Goal: Task Accomplishment & Management: Understand process/instructions

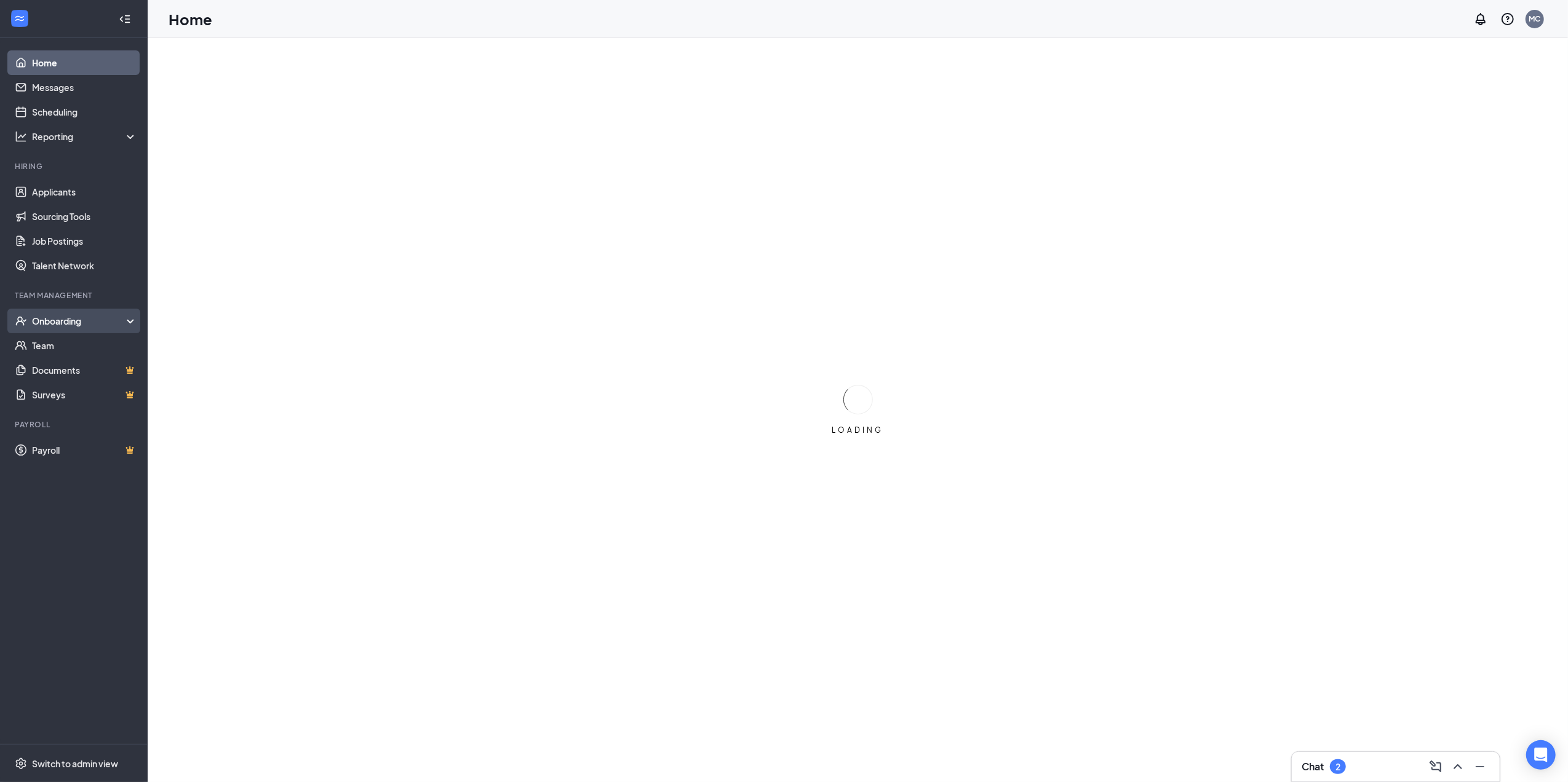
click at [73, 321] on div "Onboarding" at bounding box center [79, 321] width 95 height 12
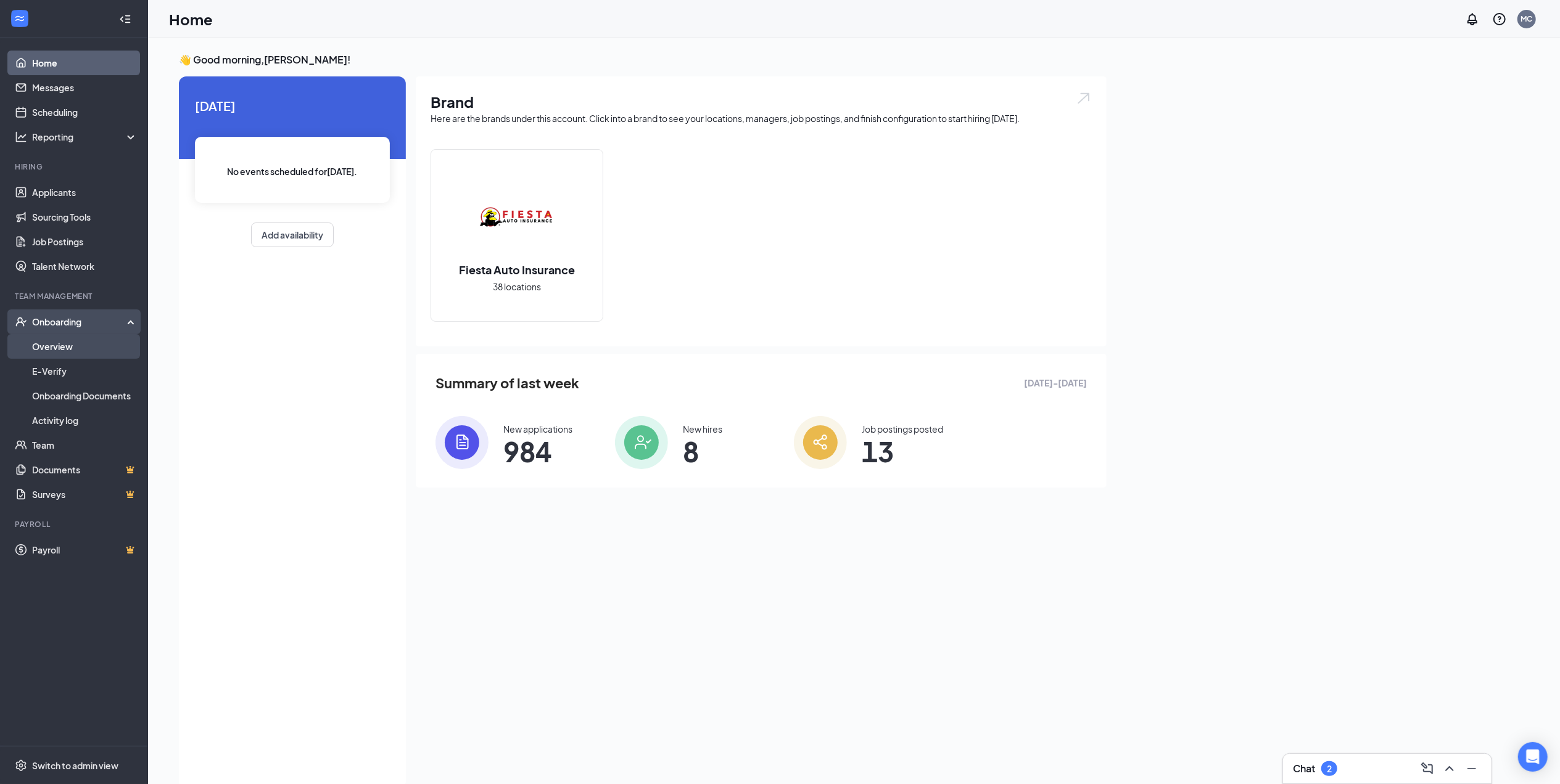
click at [72, 350] on link "Overview" at bounding box center [85, 346] width 106 height 25
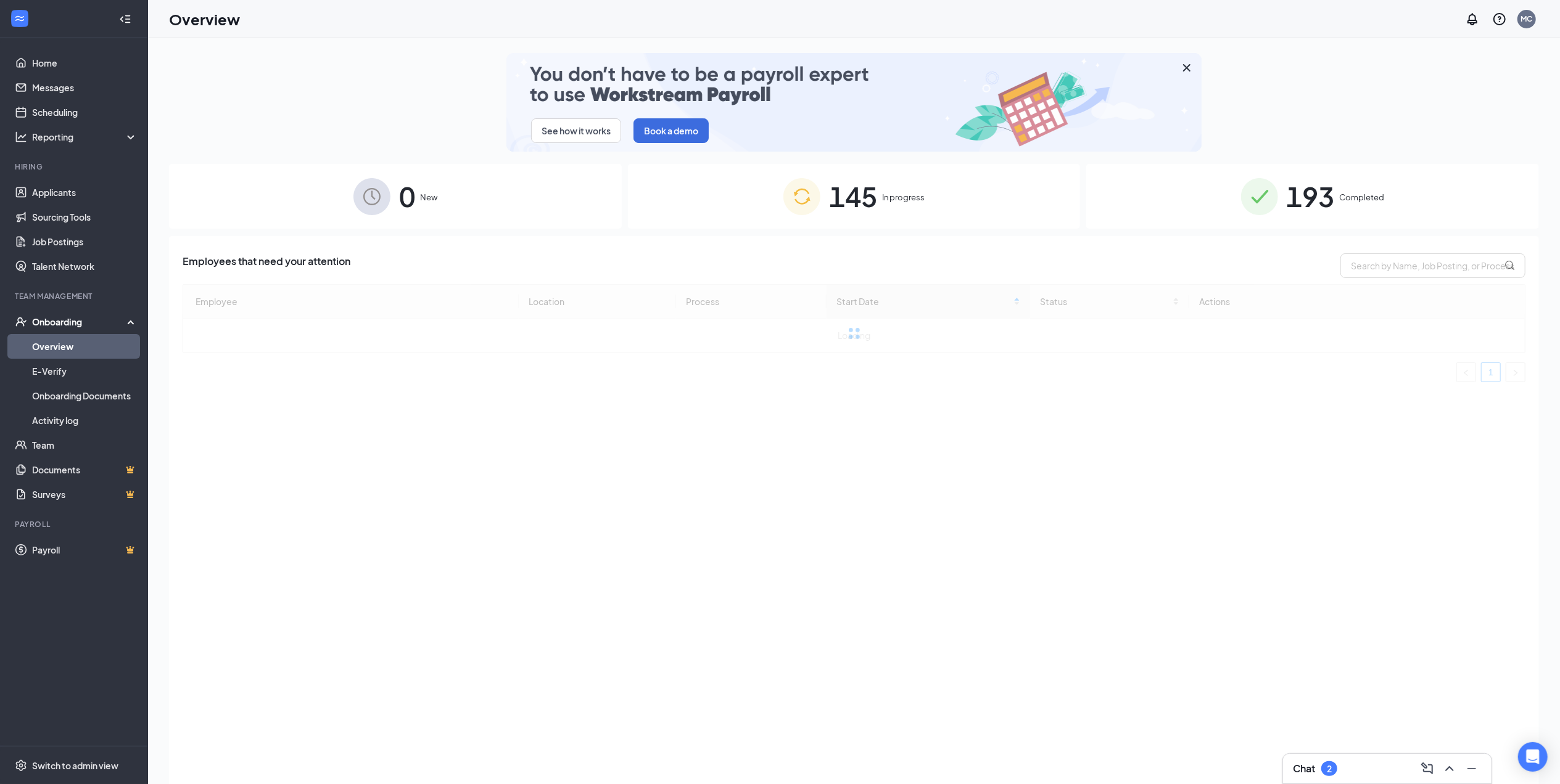
click at [849, 198] on span "145" at bounding box center [853, 196] width 48 height 42
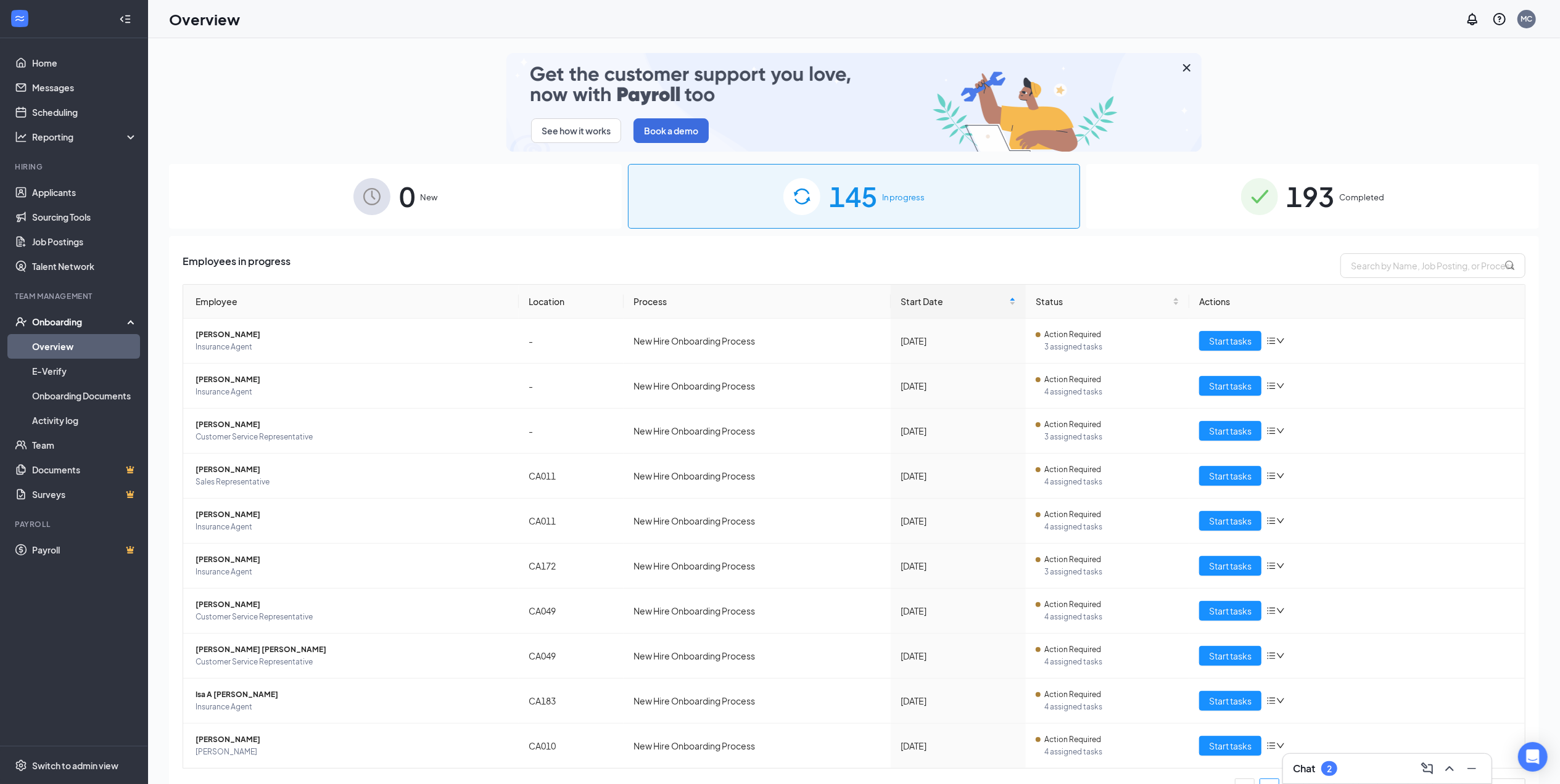
click at [936, 198] on div "145 In progress" at bounding box center [855, 196] width 453 height 65
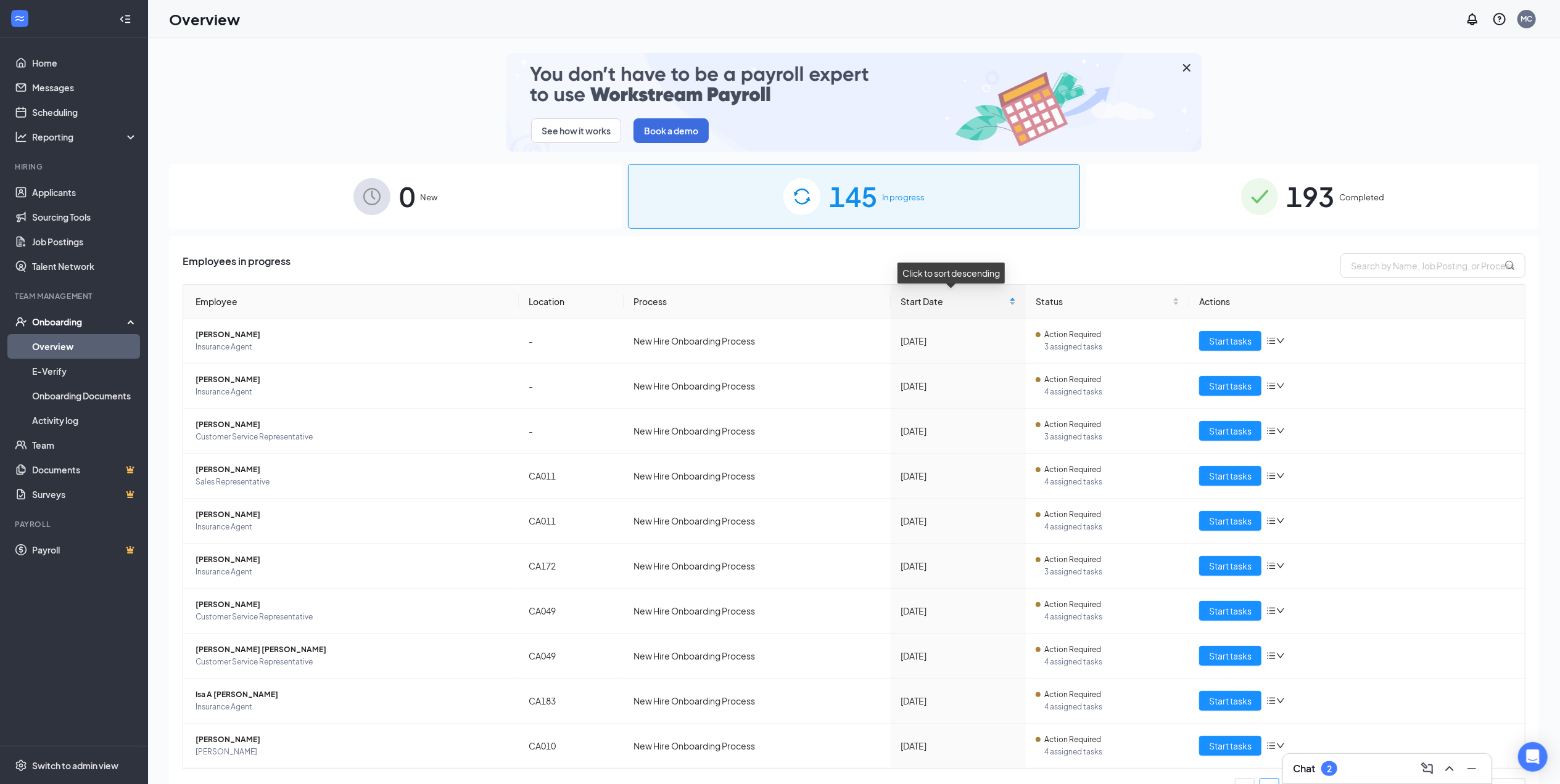
click at [1007, 301] on div "Start Date" at bounding box center [958, 301] width 115 height 14
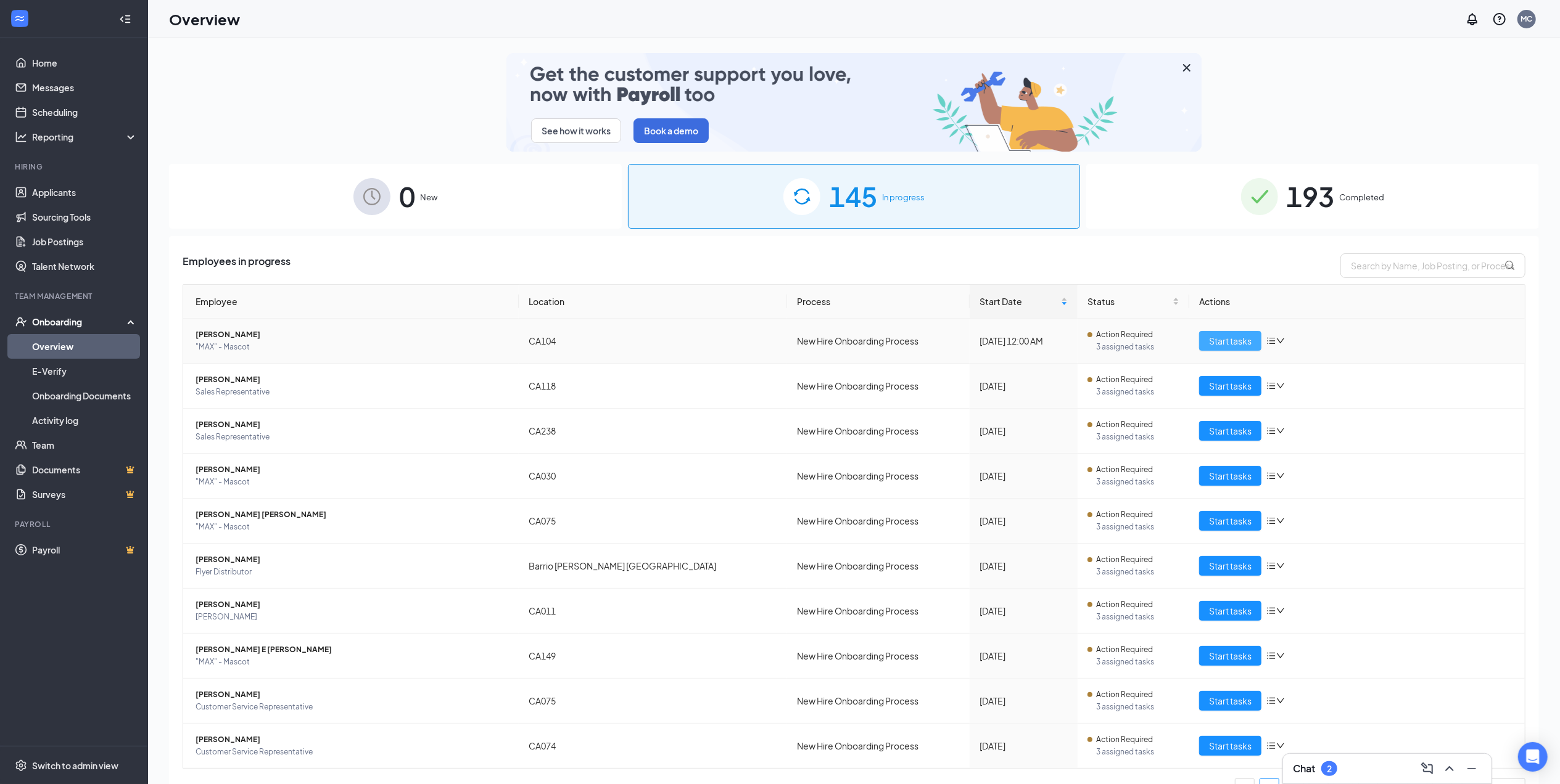
click at [1209, 338] on span "Start tasks" at bounding box center [1230, 341] width 42 height 14
